Goal: Task Accomplishment & Management: Use online tool/utility

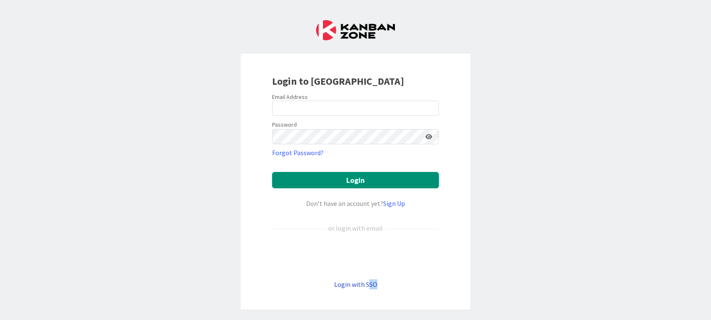
drag, startPoint x: 456, startPoint y: 292, endPoint x: 360, endPoint y: 281, distance: 96.6
click at [360, 281] on div "Login to [GEOGRAPHIC_DATA] Email Address Password Forgot Password? Login Don’t …" at bounding box center [356, 182] width 230 height 256
click at [360, 281] on link "Login with SSO" at bounding box center [355, 284] width 43 height 8
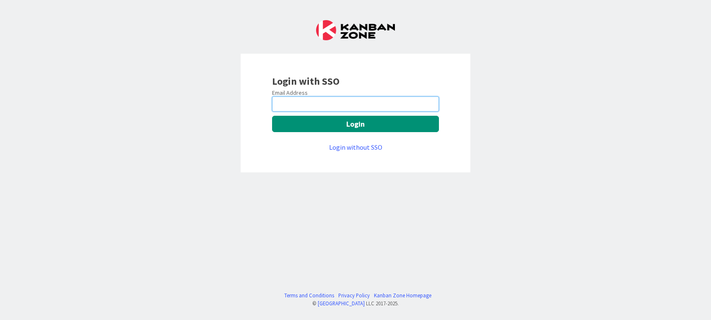
click at [344, 105] on input "email" at bounding box center [355, 103] width 167 height 15
type input "s"
paste input "Servers have been powered on and will be powered off as per schedule mentioned.…"
drag, startPoint x: 435, startPoint y: 106, endPoint x: 245, endPoint y: 104, distance: 190.0
click at [245, 104] on div "Login with SSO Email Address Servers have been powered on and will be powered o…" at bounding box center [356, 113] width 230 height 119
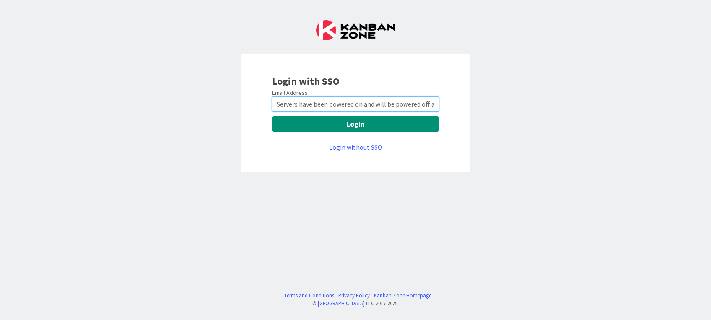
type input "s per schedule mentioned. na3srvdmsweb04d na3srvdmsweb02d na3srvweb01t"
drag, startPoint x: 273, startPoint y: 102, endPoint x: 505, endPoint y: 109, distance: 232.0
click at [505, 109] on div "Login with SSO Email Address s per schedule mentioned. na3srvdmsweb04d na3srvdm…" at bounding box center [355, 160] width 711 height 320
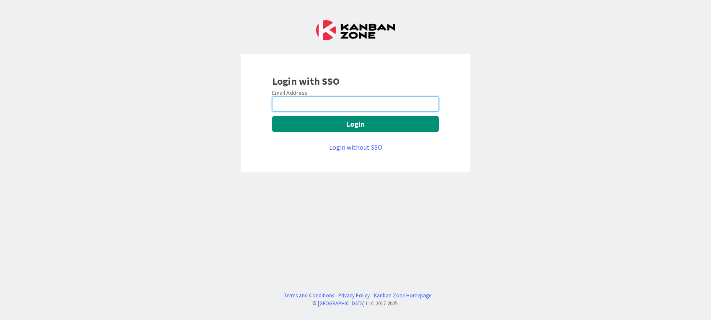
paste input "Sejal.Maske@mrcglobal.com"
type input "Sejal.Maske@mrcglobal.com"
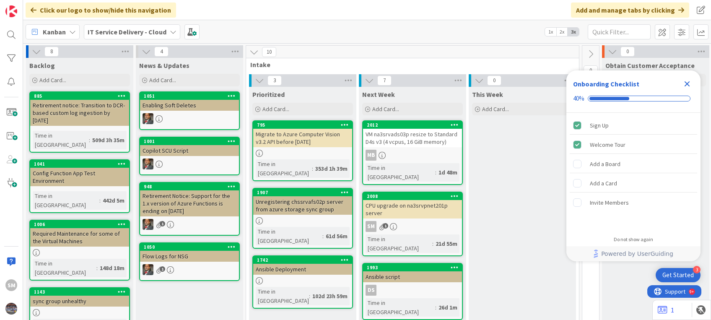
click at [689, 83] on icon "Close Checklist" at bounding box center [687, 84] width 10 height 10
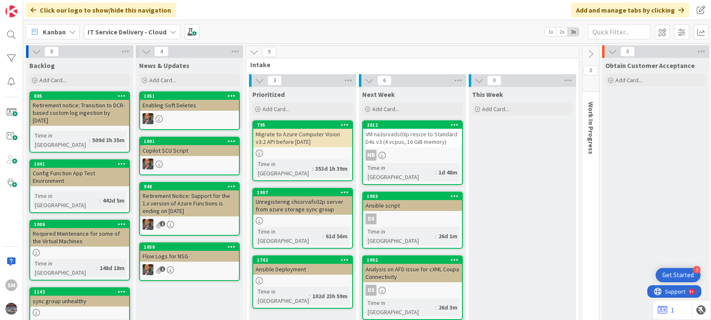
click at [393, 141] on div "VM na3srvads03p resize to Standard D4s v3 (4 vcpus, 16 GiB memory)" at bounding box center [412, 138] width 99 height 18
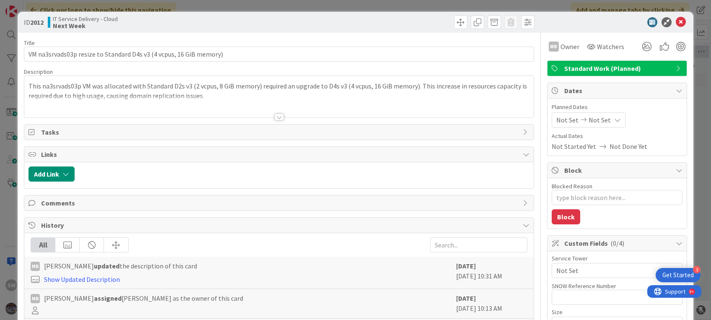
type textarea "x"
